Goal: Task Accomplishment & Management: Use online tool/utility

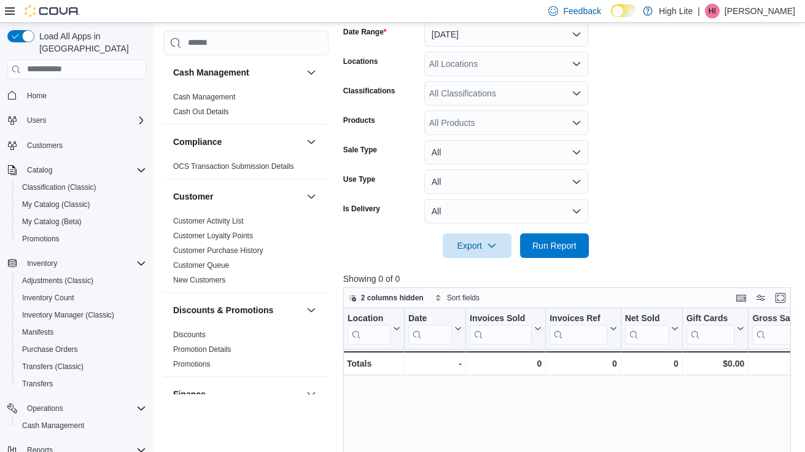
scroll to position [152, 0]
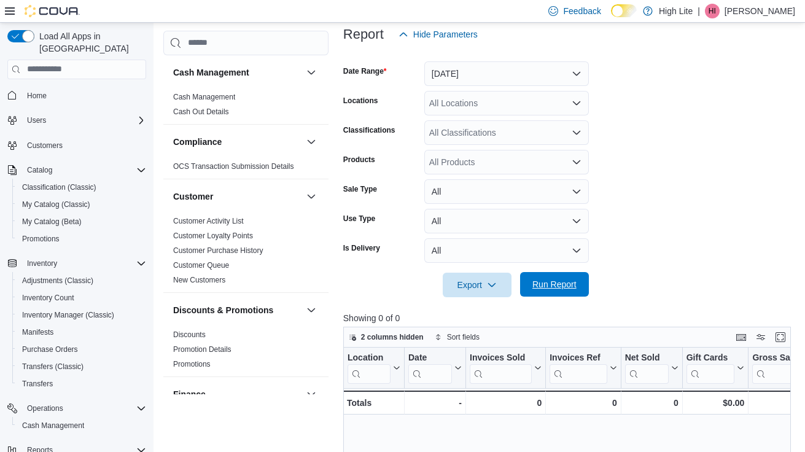
click at [551, 286] on span "Run Report" at bounding box center [555, 284] width 44 height 12
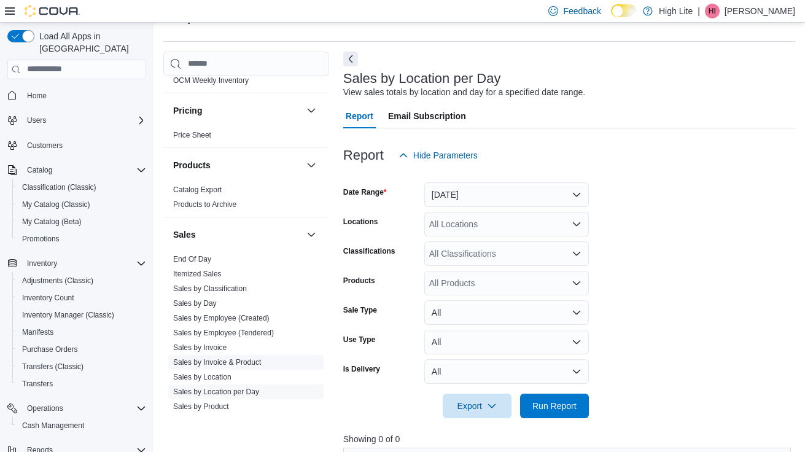
scroll to position [729, 0]
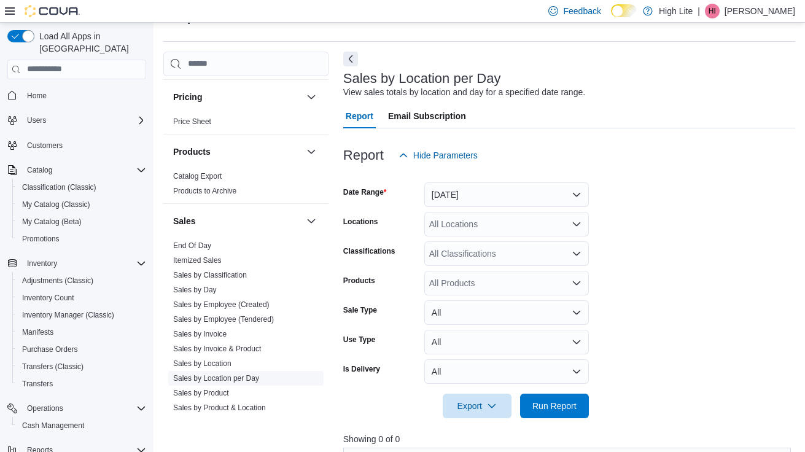
click at [214, 379] on link "Sales by Location per Day" at bounding box center [216, 378] width 86 height 9
click at [501, 219] on div "All Locations" at bounding box center [507, 224] width 165 height 25
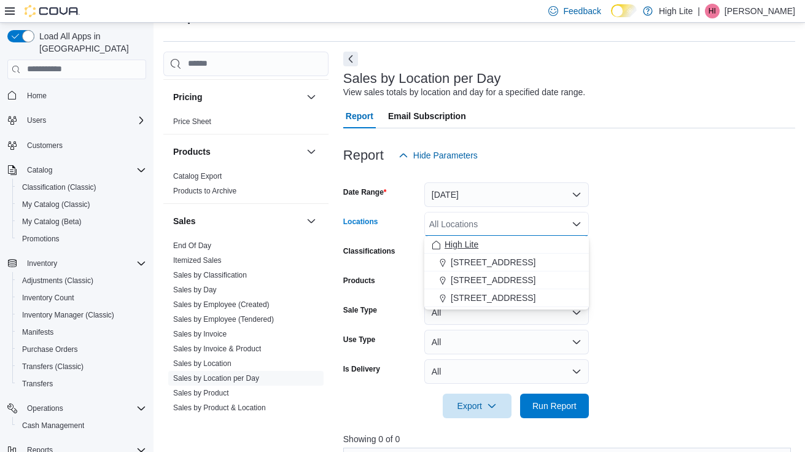
click at [476, 241] on span "High Lite" at bounding box center [462, 244] width 34 height 12
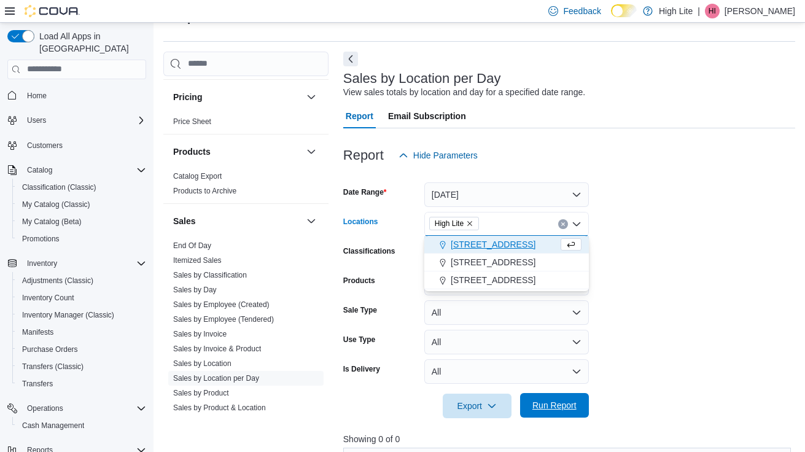
click at [565, 406] on span "Run Report" at bounding box center [555, 405] width 44 height 12
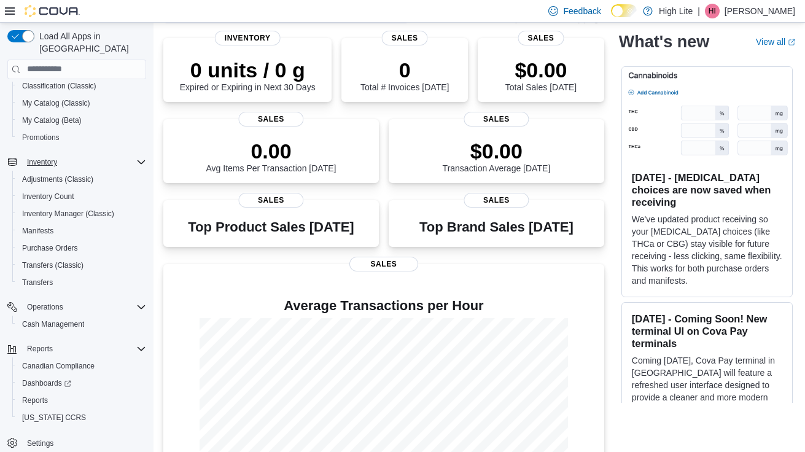
scroll to position [93, 0]
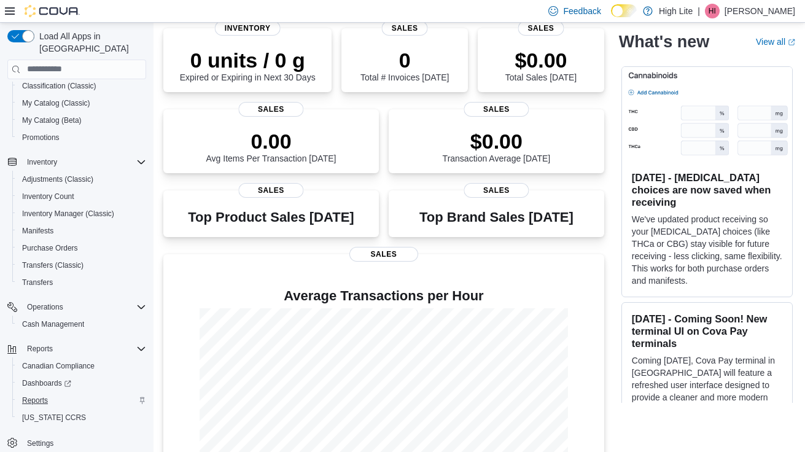
click at [41, 396] on span "Reports" at bounding box center [35, 401] width 26 height 10
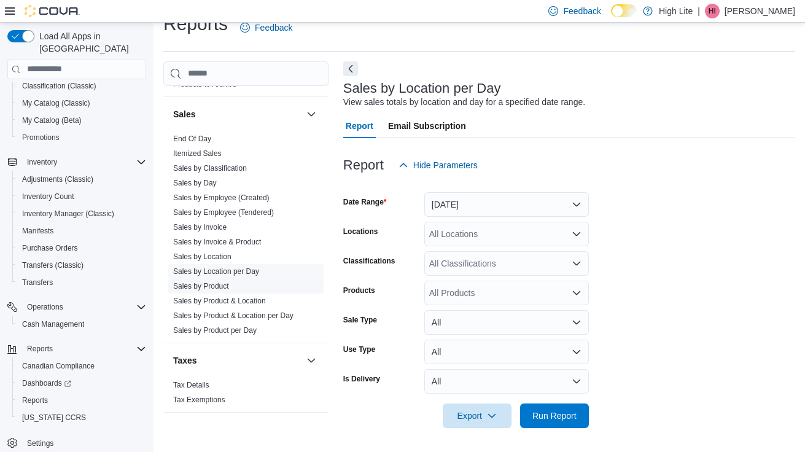
scroll to position [845, 0]
click at [250, 270] on link "Sales by Location per Day" at bounding box center [216, 271] width 86 height 9
click at [561, 419] on span "Run Report" at bounding box center [555, 415] width 44 height 12
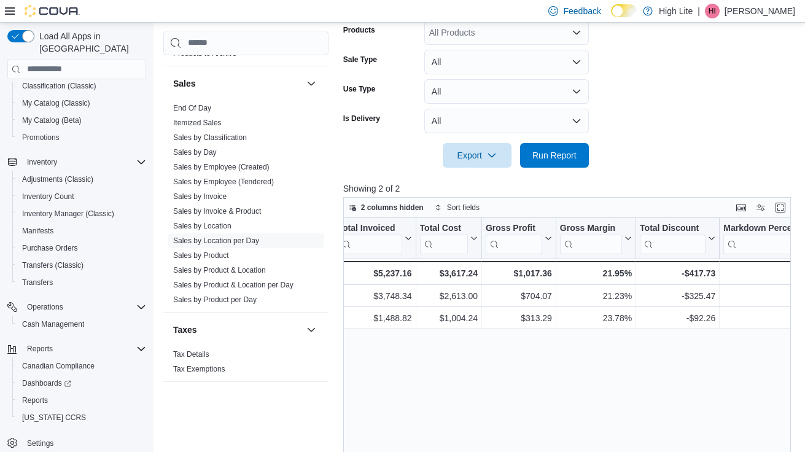
scroll to position [282, 0]
